Goal: Transaction & Acquisition: Purchase product/service

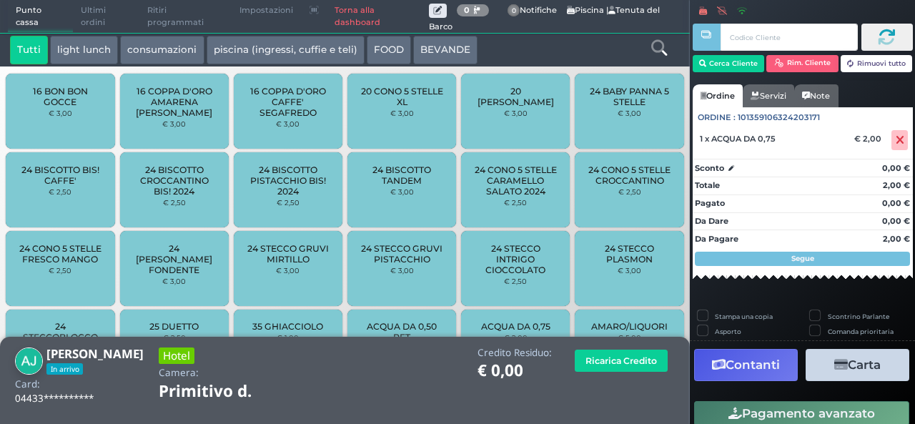
click at [661, 50] on icon at bounding box center [659, 48] width 16 height 16
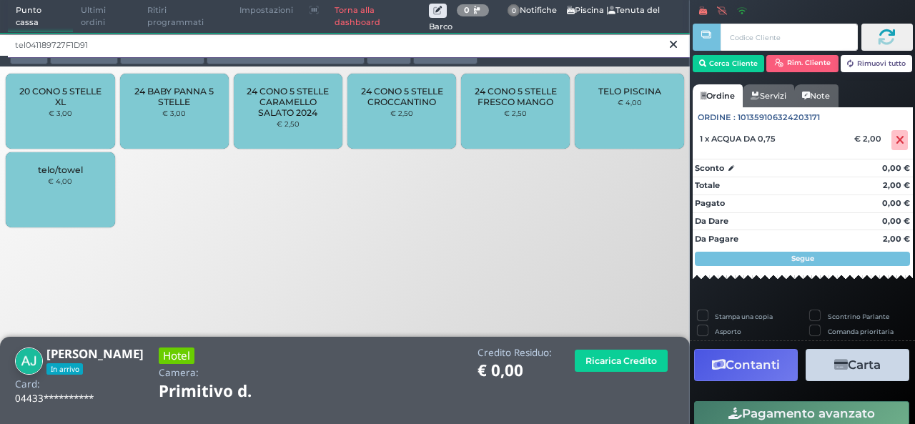
type input "tel041189727F1D91"
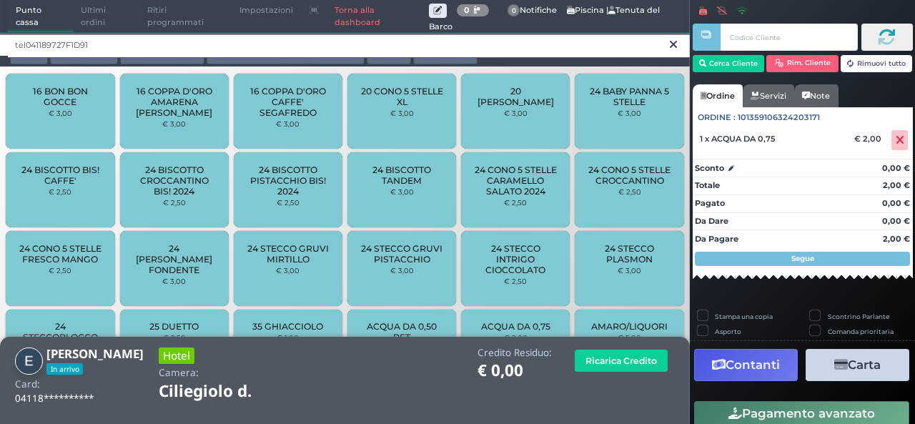
click at [98, 44] on input "tel041189727F1D91" at bounding box center [349, 45] width 682 height 25
drag, startPoint x: 98, startPoint y: 44, endPoint x: 0, endPoint y: 49, distance: 98.1
click at [0, 49] on div "tel041189727F1D91" at bounding box center [345, 44] width 690 height 23
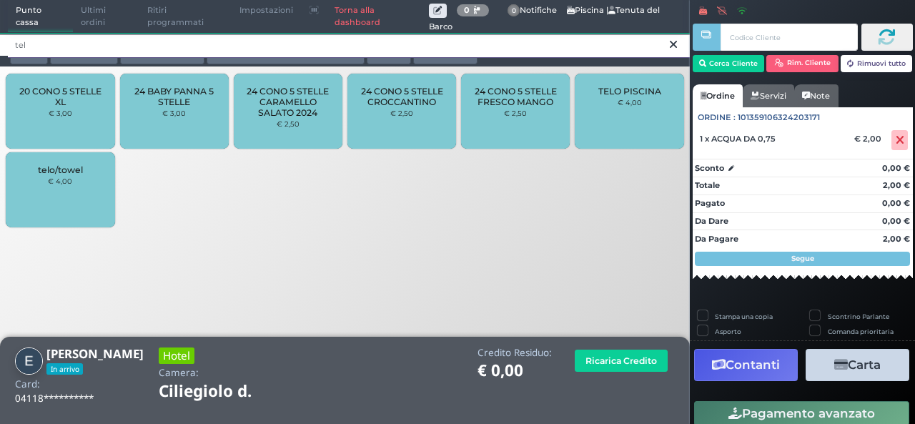
type input "tel"
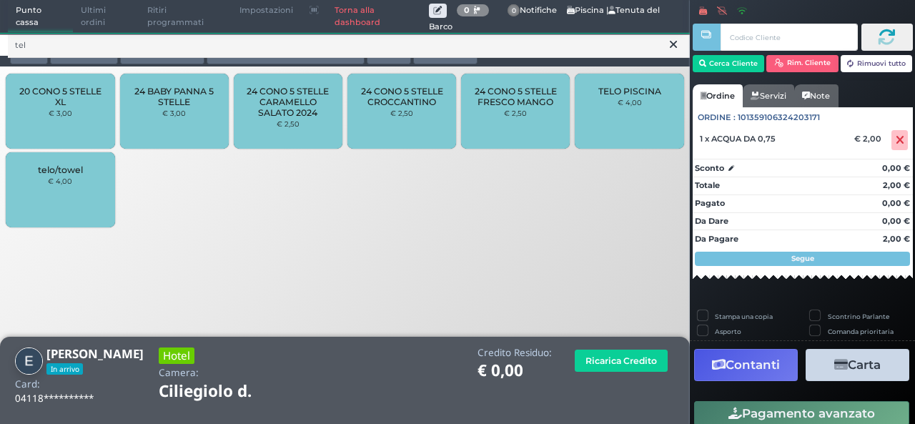
click at [69, 188] on div "telo/towel € 4,00" at bounding box center [60, 189] width 109 height 75
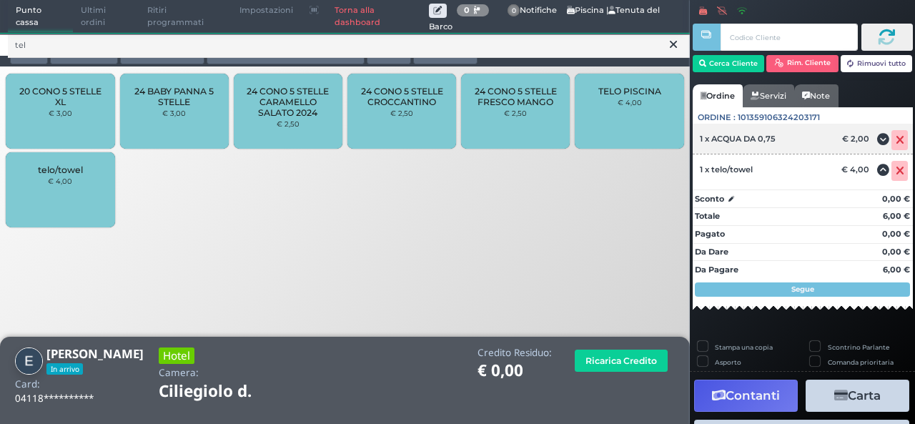
click at [896, 140] on icon at bounding box center [900, 140] width 9 height 1
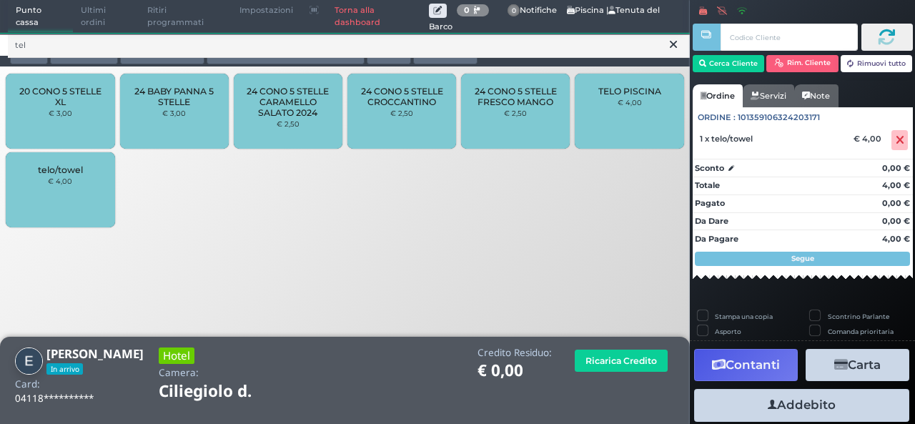
click at [760, 402] on button "Addebito" at bounding box center [801, 405] width 215 height 32
